Goal: Information Seeking & Learning: Learn about a topic

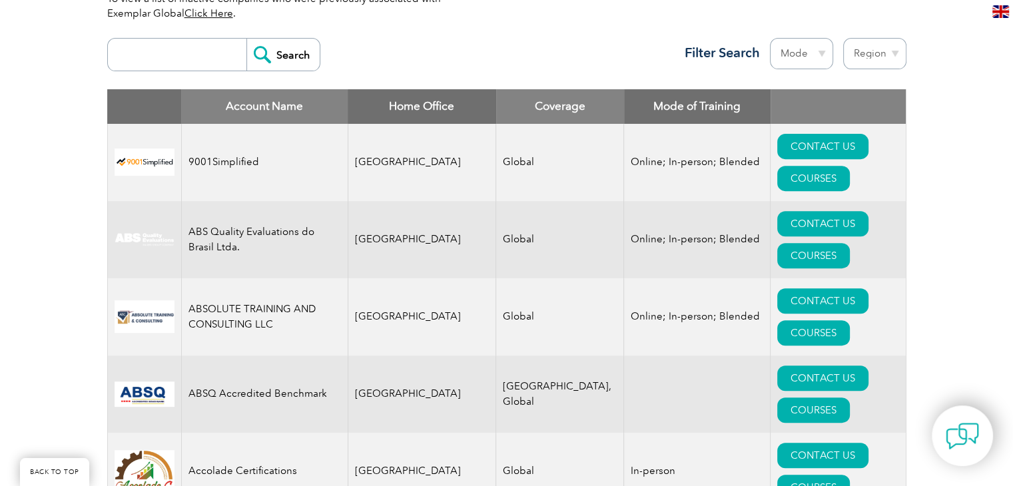
scroll to position [400, 0]
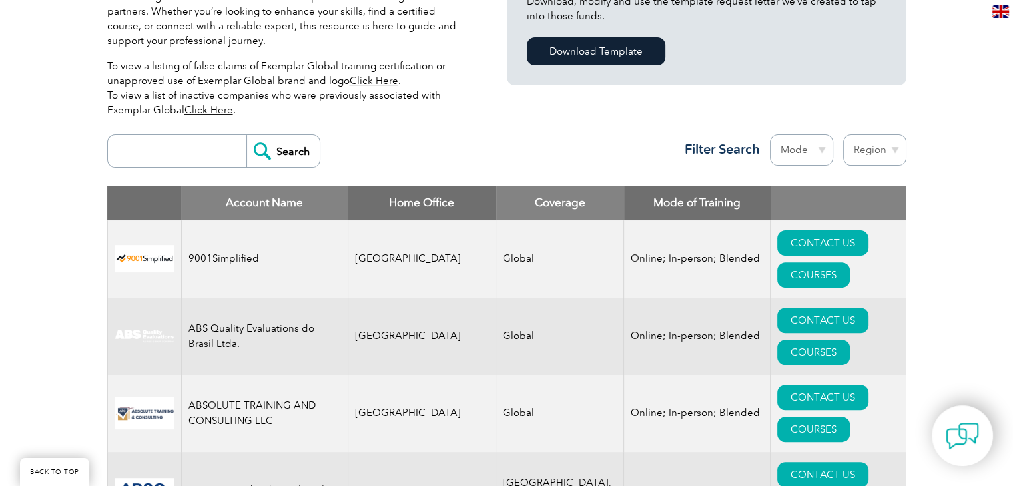
drag, startPoint x: 178, startPoint y: 157, endPoint x: 182, endPoint y: 166, distance: 10.1
click at [178, 157] on input "search" at bounding box center [181, 151] width 132 height 32
type input "bluestar"
click at [300, 154] on input "Search" at bounding box center [282, 151] width 73 height 32
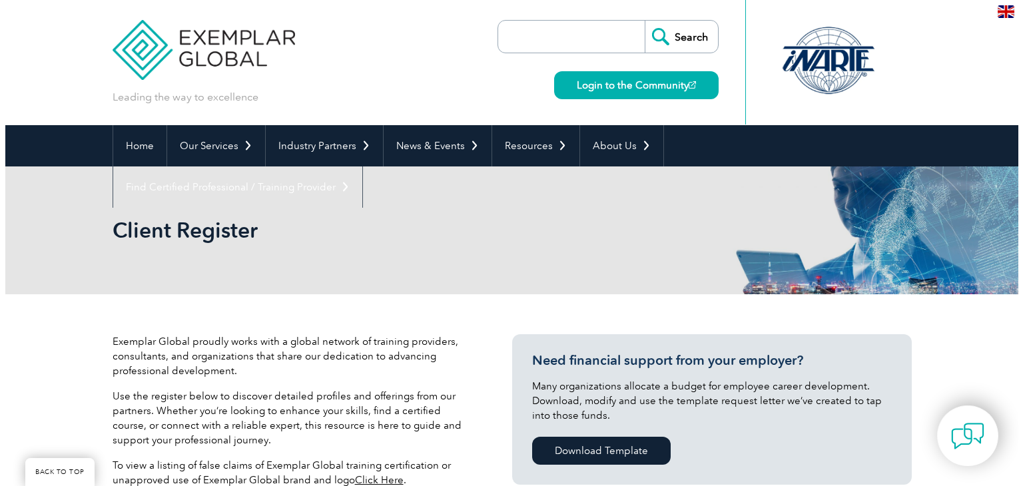
scroll to position [333, 0]
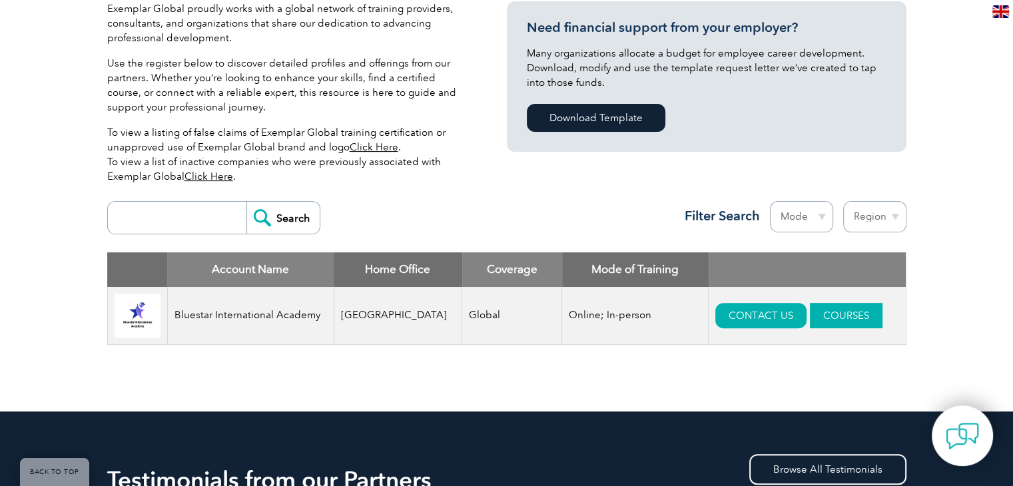
click at [818, 320] on link "COURSES" at bounding box center [846, 315] width 73 height 25
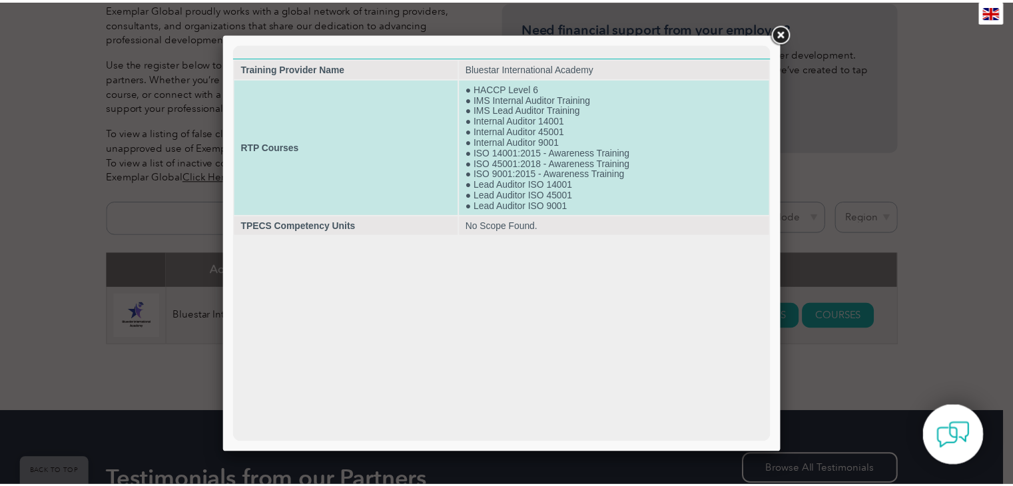
scroll to position [0, 0]
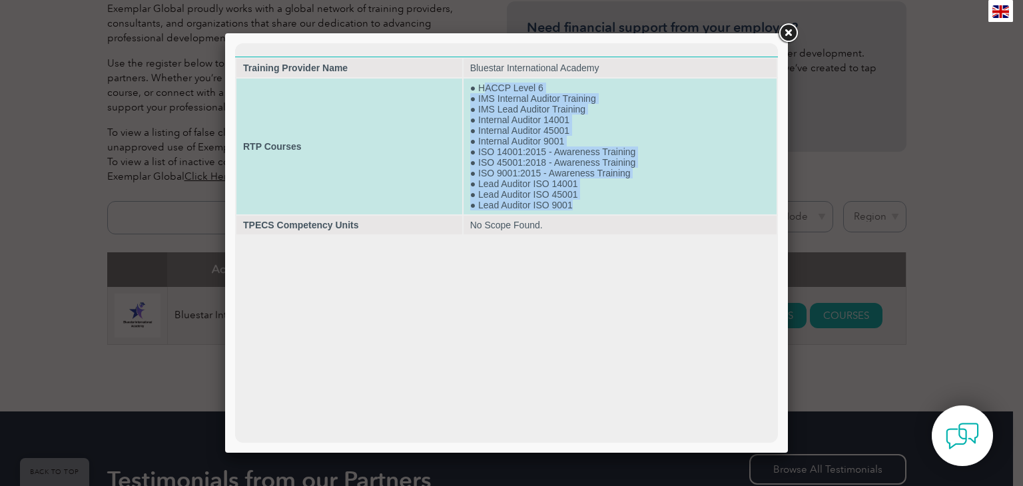
drag, startPoint x: 482, startPoint y: 80, endPoint x: 583, endPoint y: 213, distance: 167.3
click at [583, 213] on td "● HACCP Level 6 ● IMS Internal Auditor Training ● IMS Lead Auditor Training ● I…" at bounding box center [619, 147] width 313 height 136
drag, startPoint x: 474, startPoint y: 84, endPoint x: 603, endPoint y: 193, distance: 169.2
click at [579, 214] on td "● HACCP Level 6 ● IMS Internal Auditor Training ● IMS Lead Auditor Training ● I…" at bounding box center [619, 147] width 313 height 136
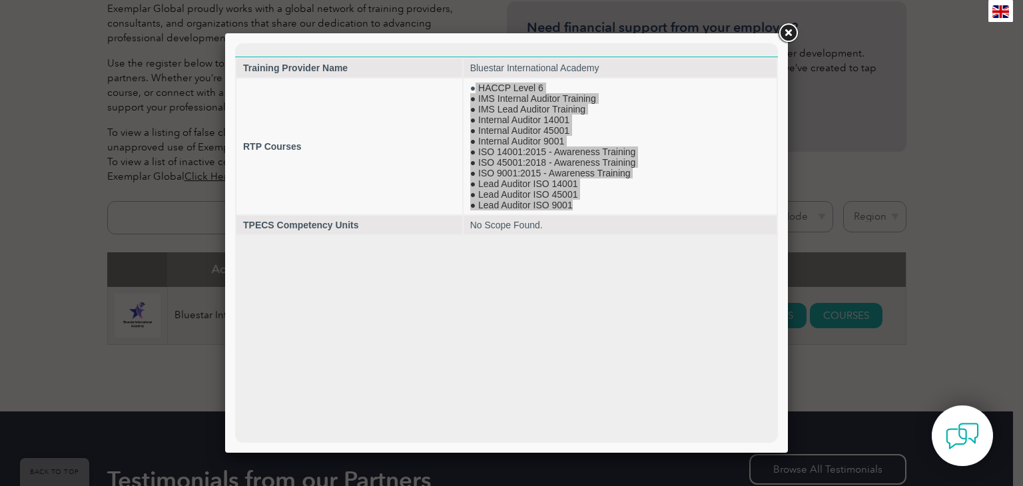
click at [788, 33] on link at bounding box center [788, 33] width 24 height 24
